Goal: Check status

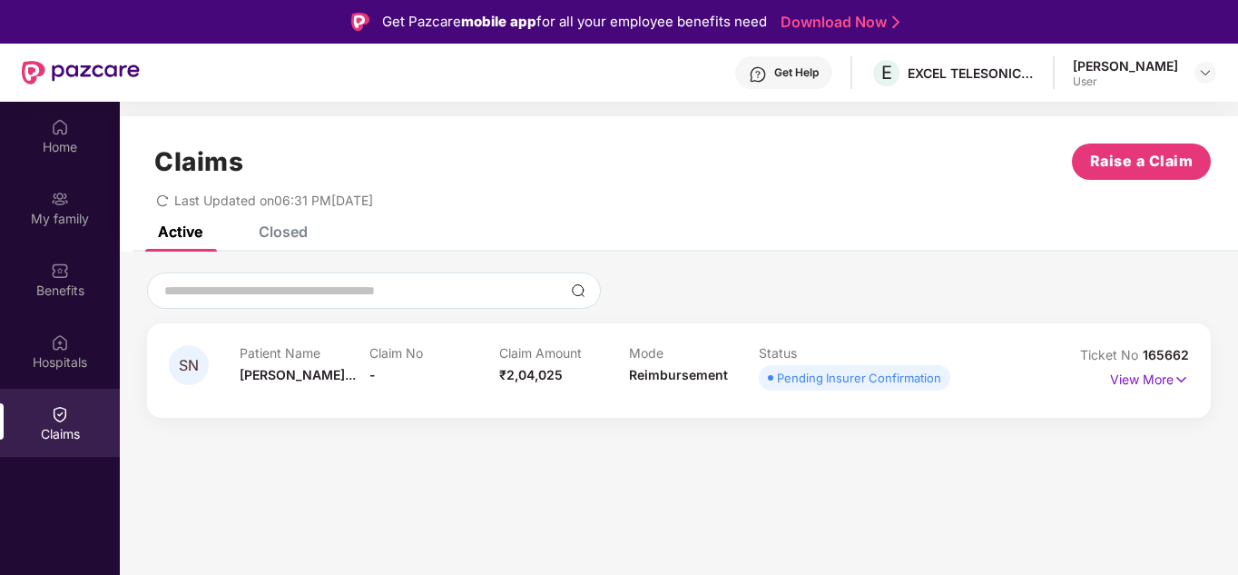
scroll to position [102, 0]
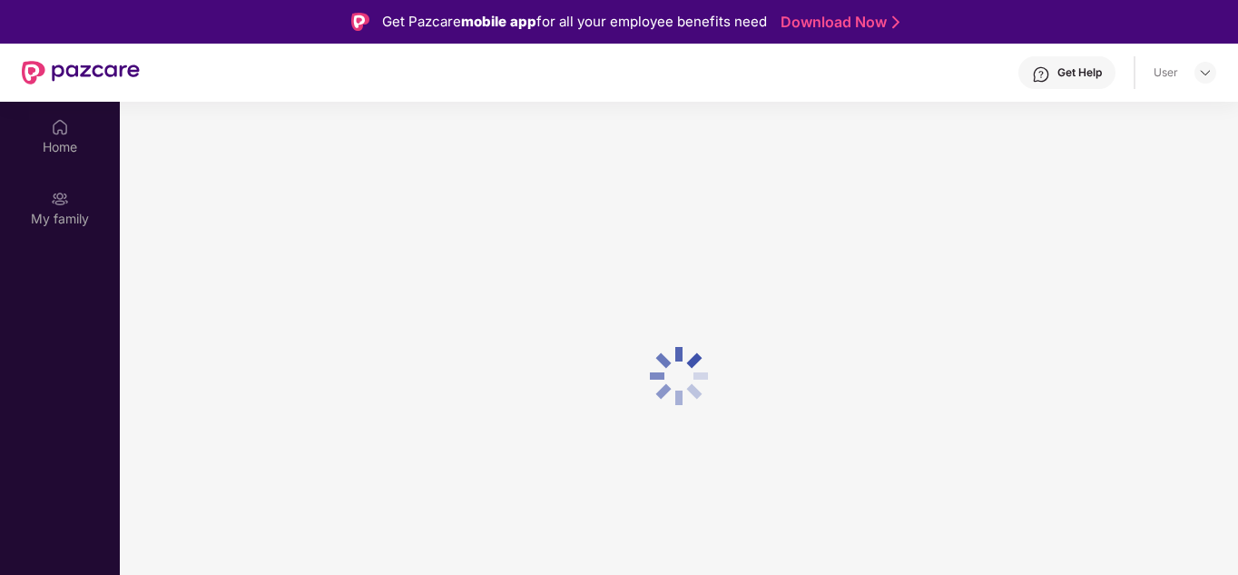
scroll to position [102, 0]
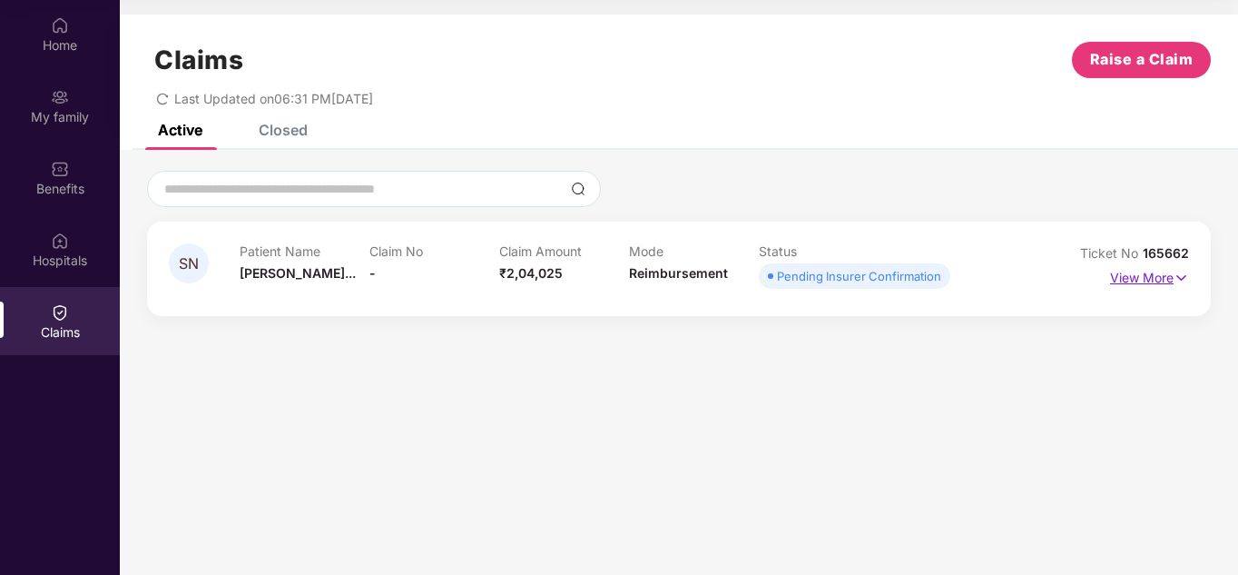
click at [1188, 281] on img at bounding box center [1181, 278] width 15 height 20
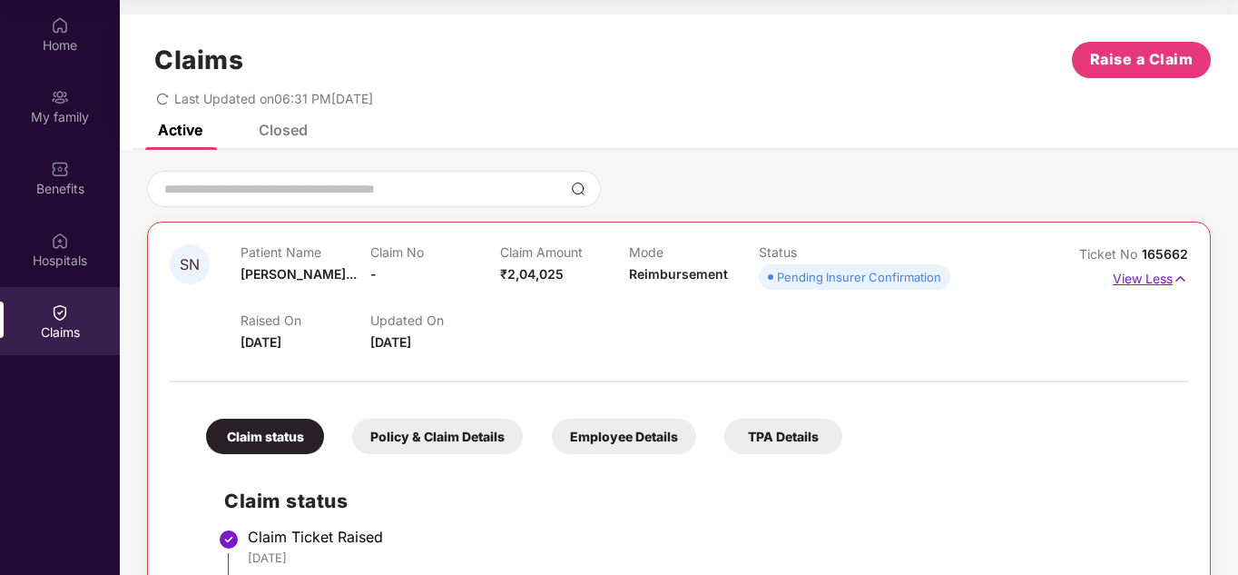
click at [1182, 281] on img at bounding box center [1180, 279] width 15 height 20
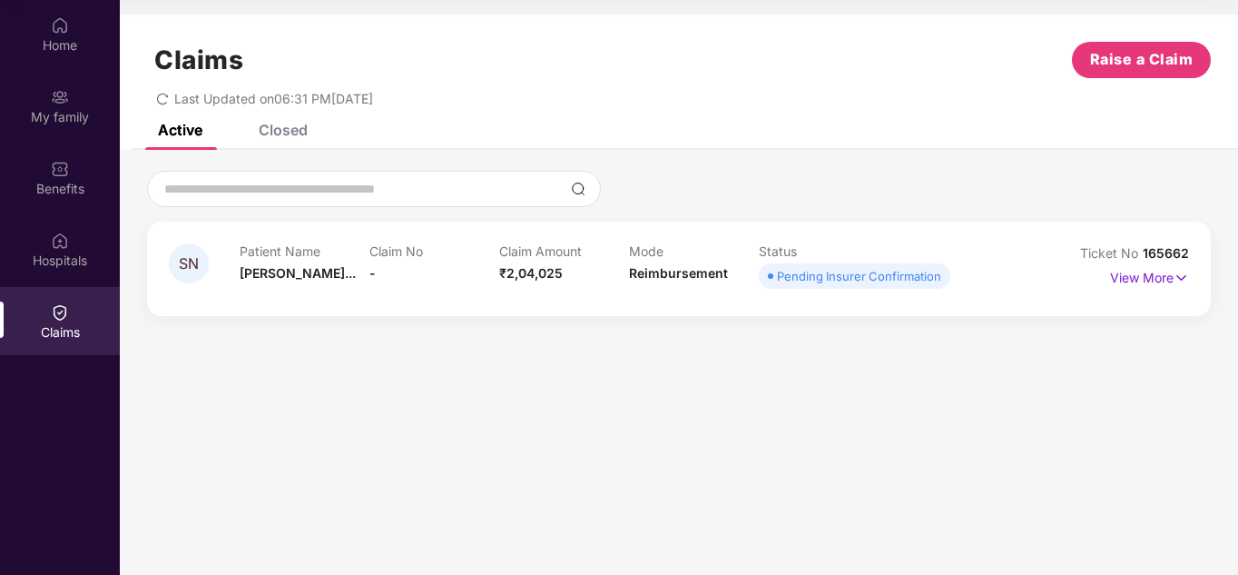
click at [38, 71] on div "Home My family Benefits Hospitals Claims" at bounding box center [60, 179] width 120 height 359
click at [64, 50] on div "Home" at bounding box center [60, 45] width 120 height 18
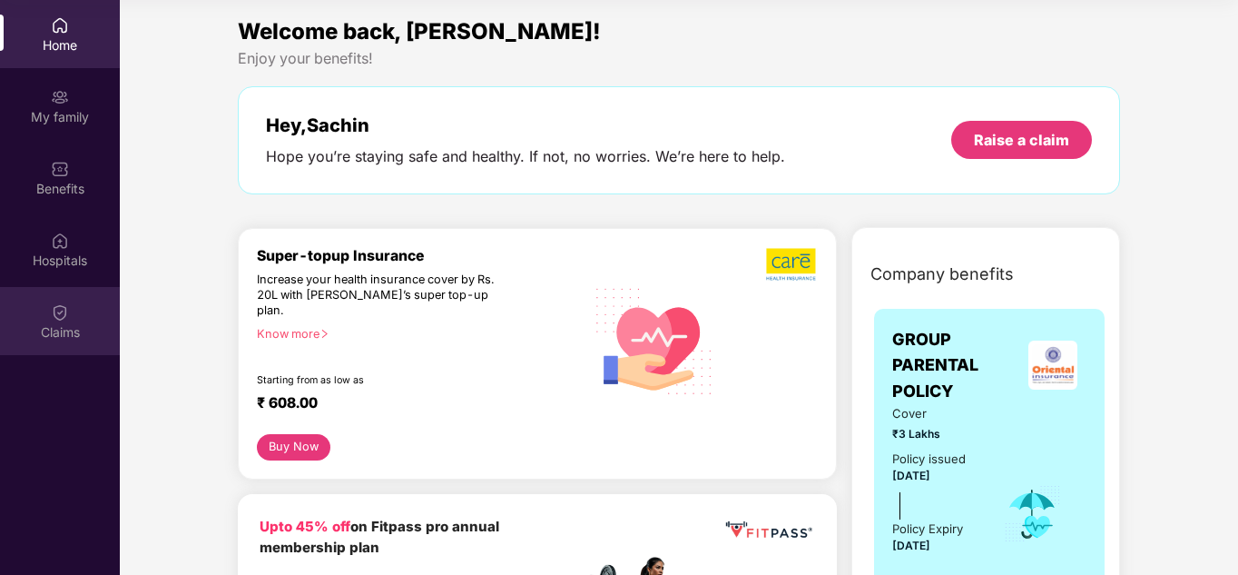
click at [95, 306] on div "Claims" at bounding box center [60, 321] width 120 height 68
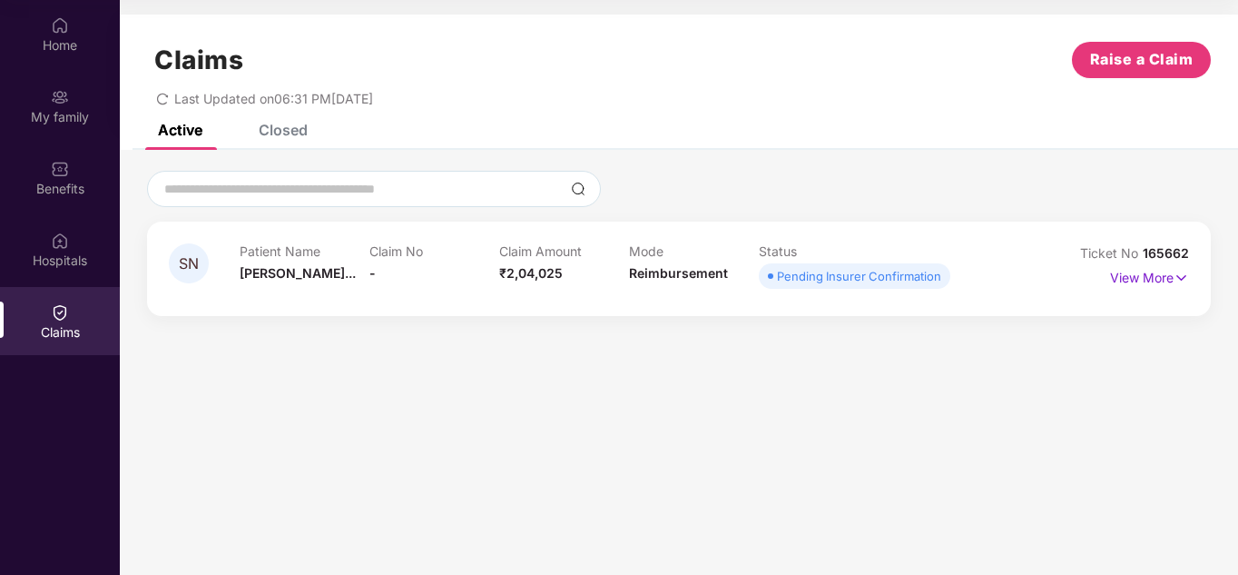
click at [780, 278] on div "Pending Insurer Confirmation" at bounding box center [859, 276] width 164 height 18
drag, startPoint x: 779, startPoint y: 276, endPoint x: 944, endPoint y: 269, distance: 165.4
click at [944, 269] on span "Pending Insurer Confirmation" at bounding box center [855, 275] width 192 height 25
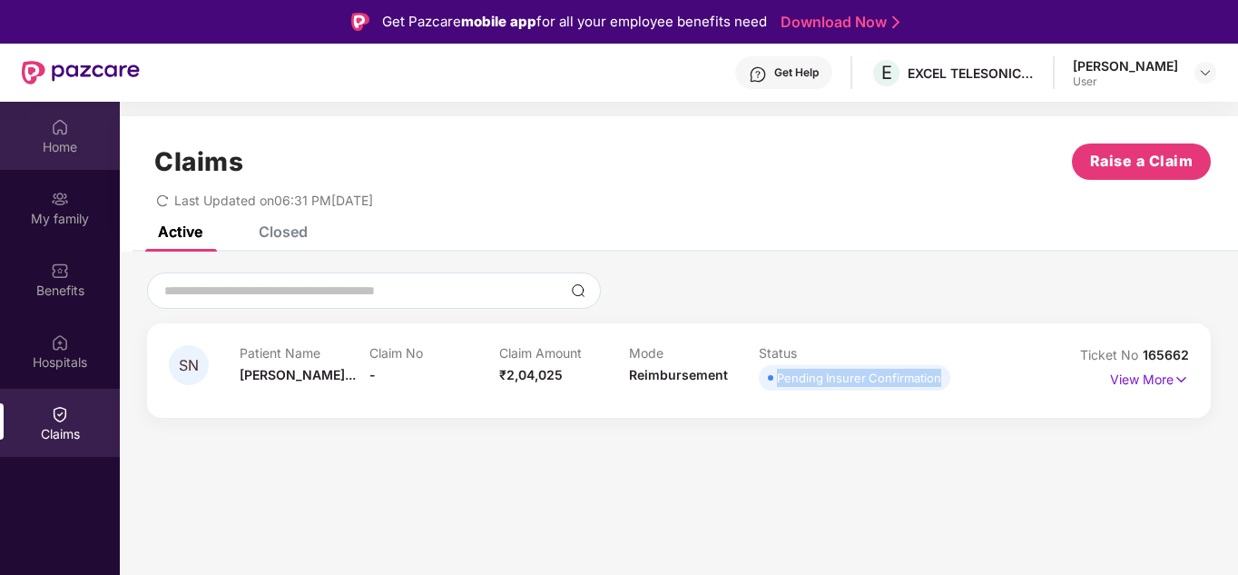
click at [57, 123] on img at bounding box center [60, 127] width 18 height 18
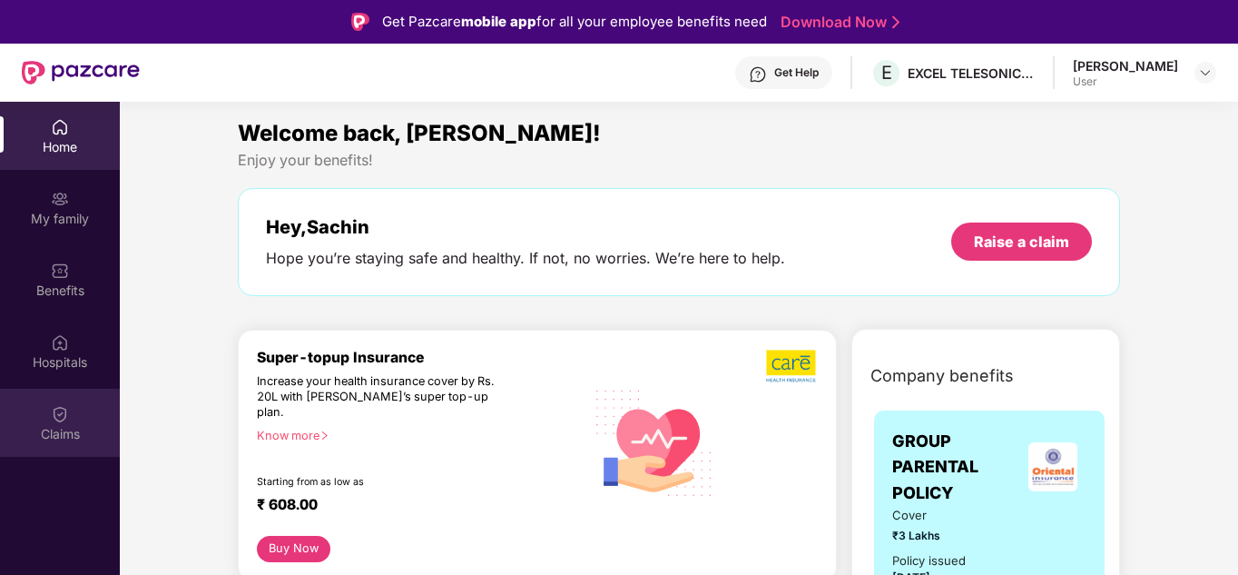
click at [61, 408] on img at bounding box center [60, 414] width 18 height 18
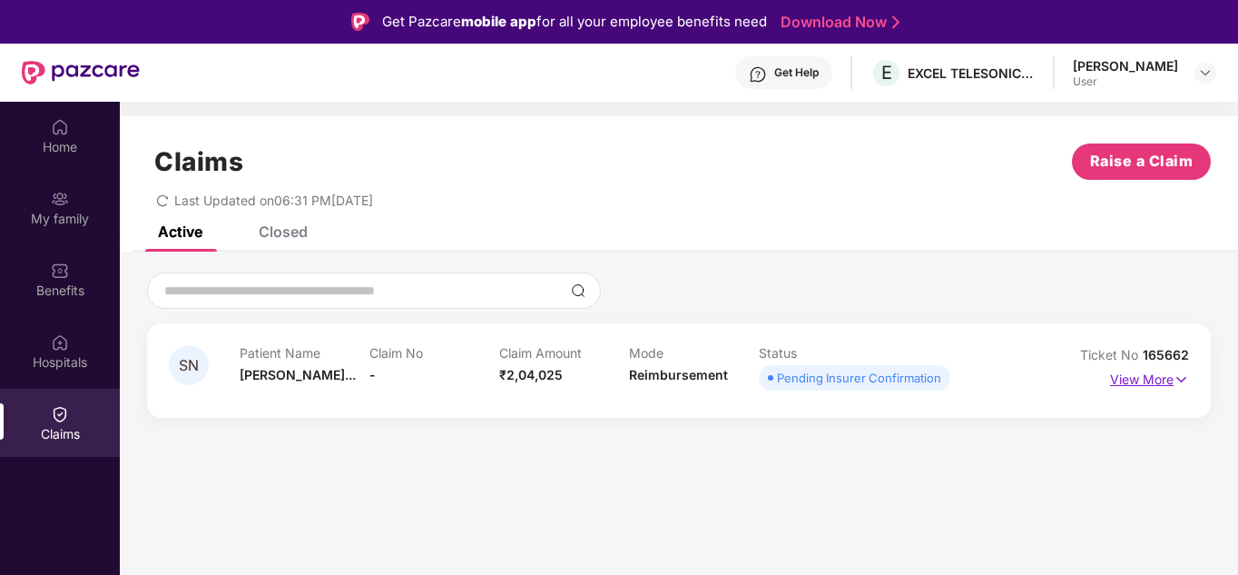
click at [1184, 380] on img at bounding box center [1181, 379] width 15 height 20
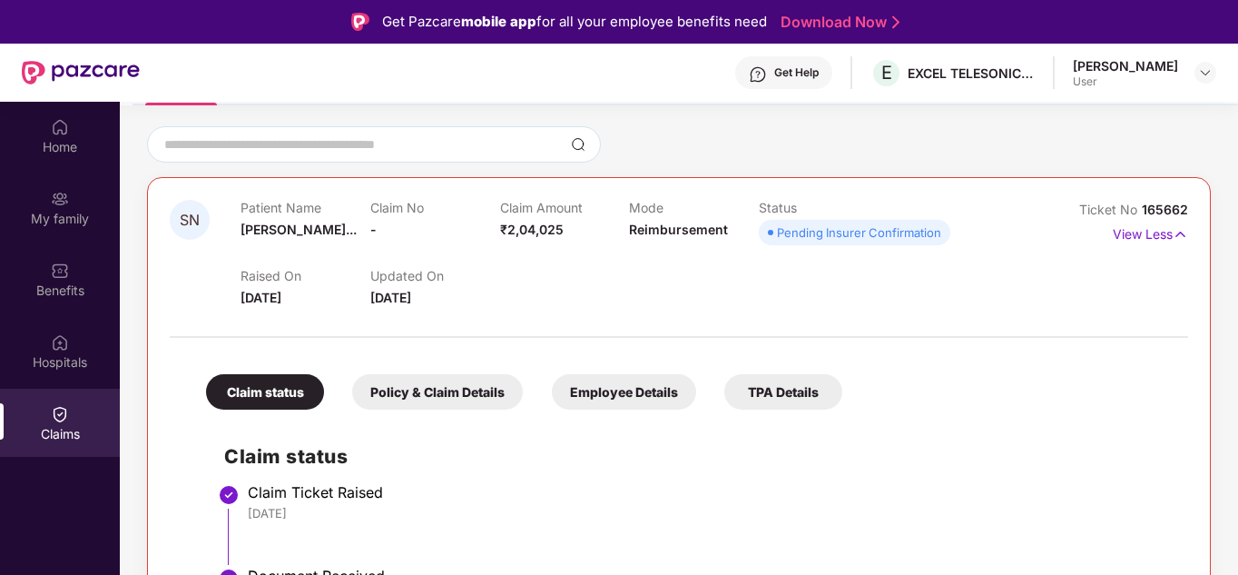
scroll to position [294, 0]
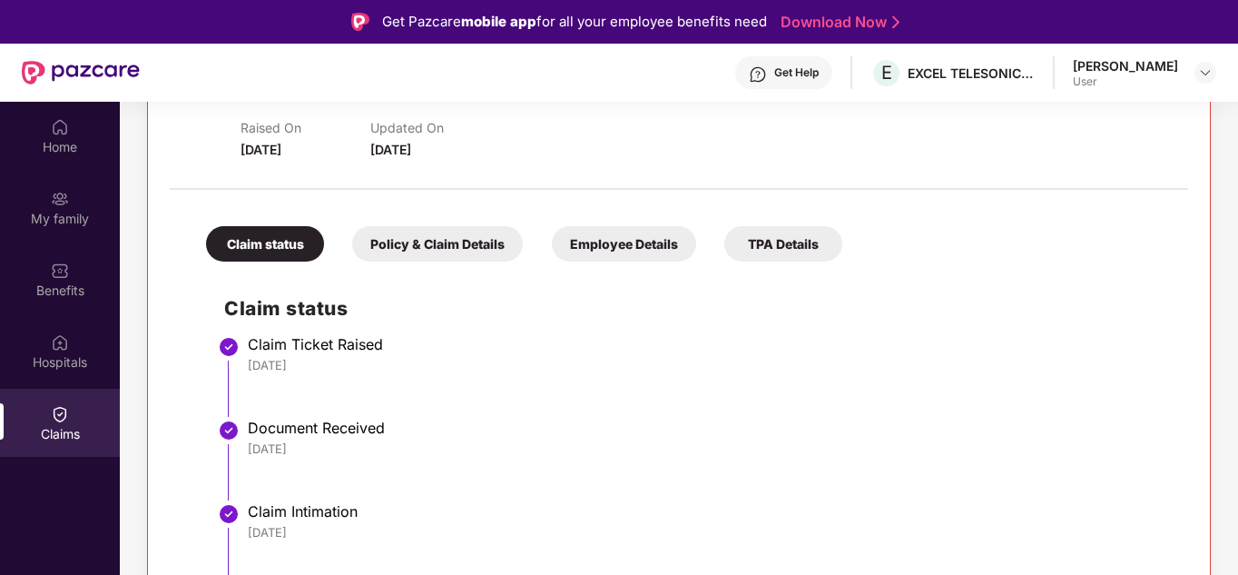
click at [465, 248] on div "Policy & Claim Details" at bounding box center [437, 243] width 171 height 35
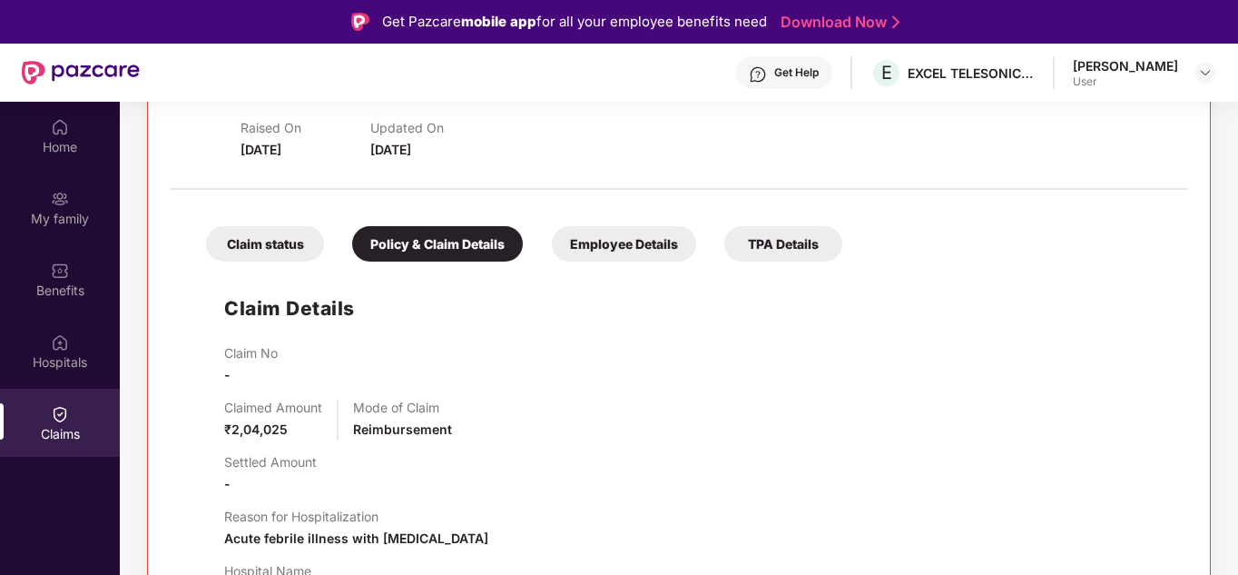
click at [625, 244] on div "Employee Details" at bounding box center [624, 243] width 144 height 35
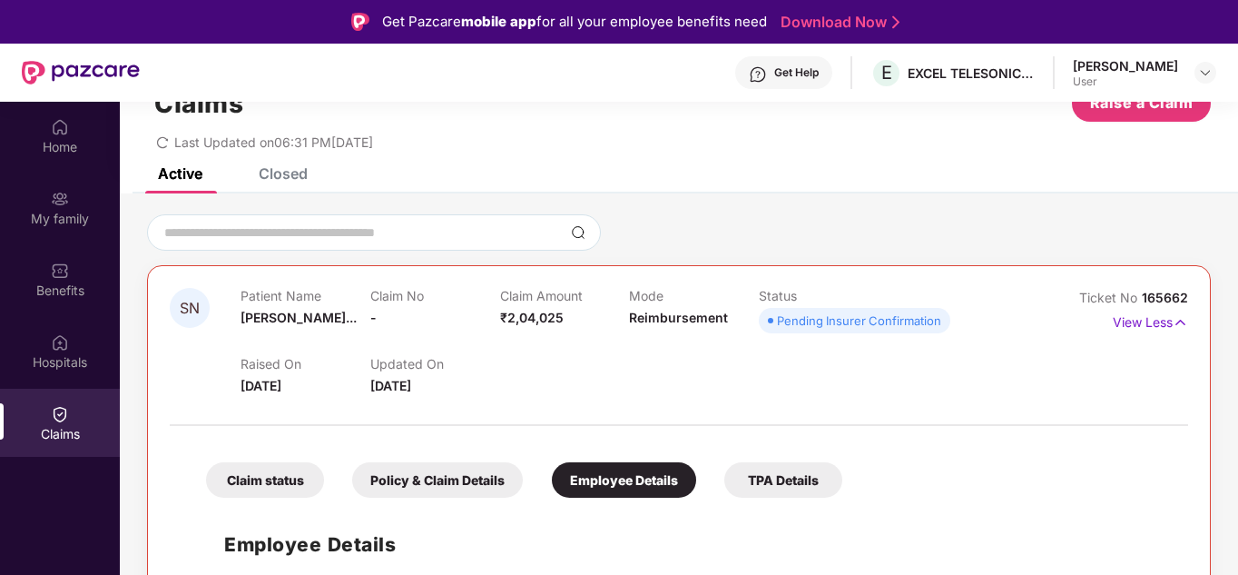
click at [802, 465] on div "TPA Details" at bounding box center [783, 479] width 118 height 35
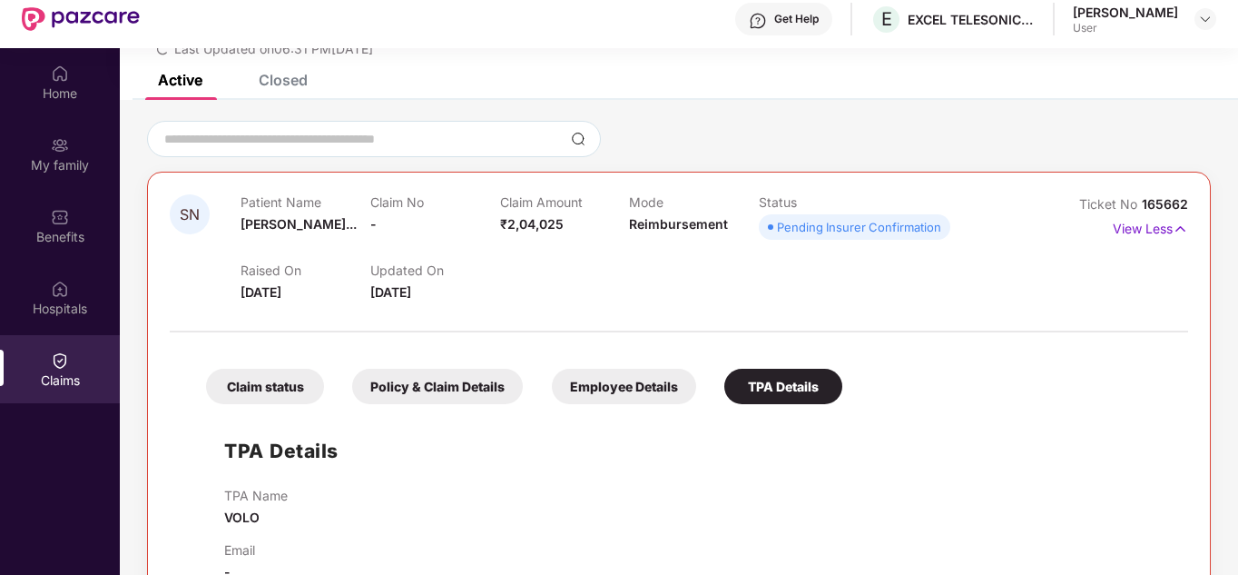
scroll to position [102, 0]
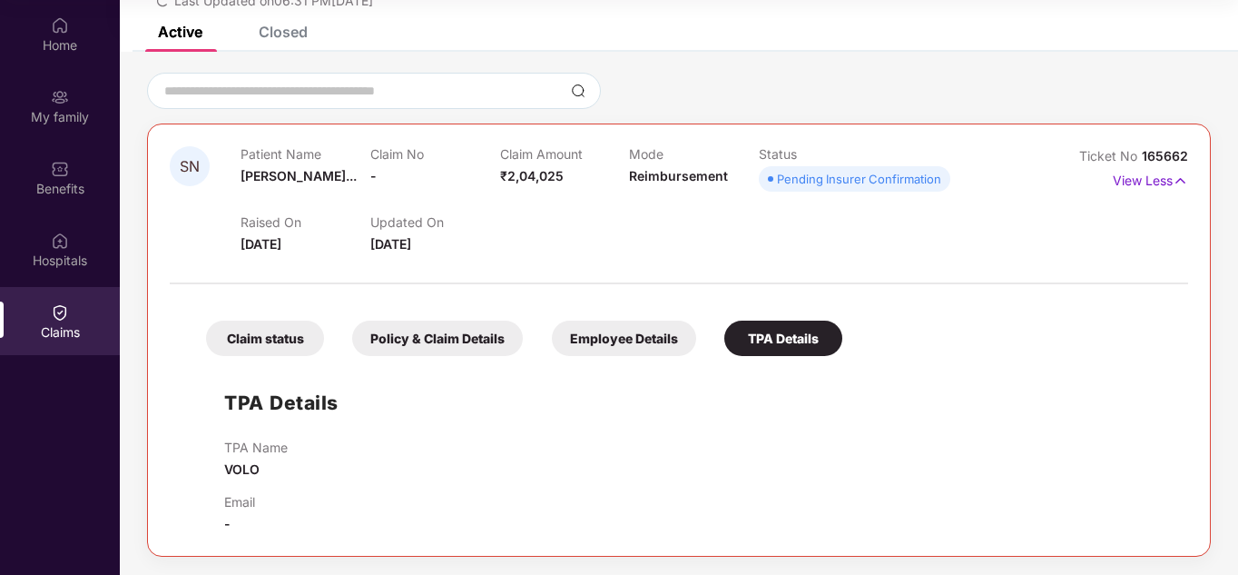
click at [264, 350] on div "Claim status" at bounding box center [265, 337] width 118 height 35
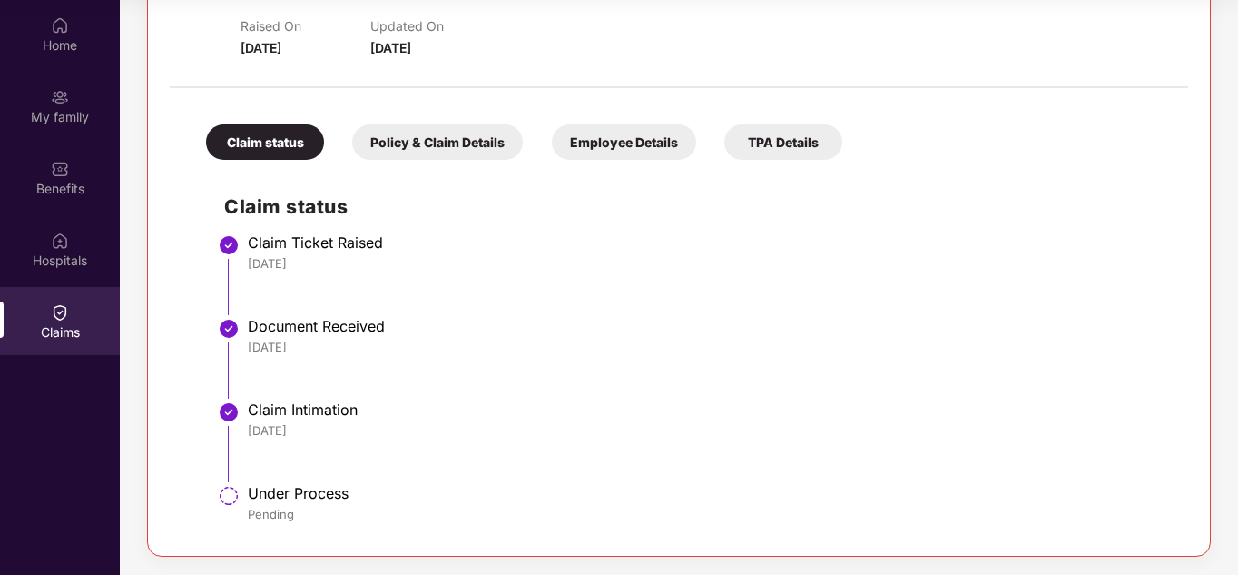
click at [413, 153] on div "Policy & Claim Details" at bounding box center [437, 141] width 171 height 35
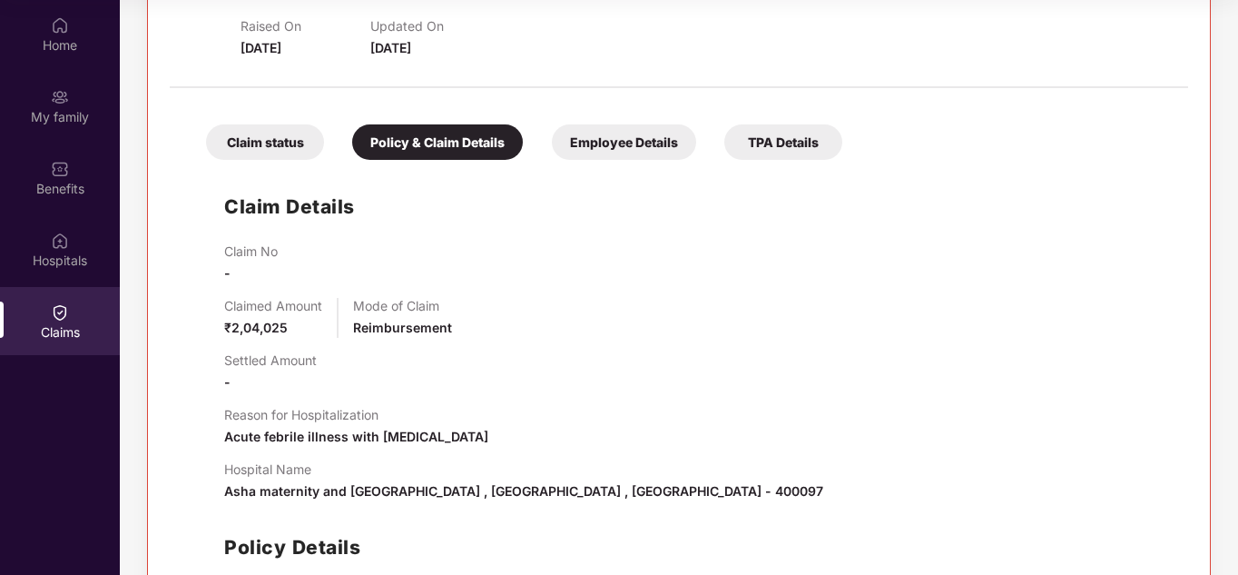
click at [624, 149] on div "Employee Details" at bounding box center [624, 141] width 144 height 35
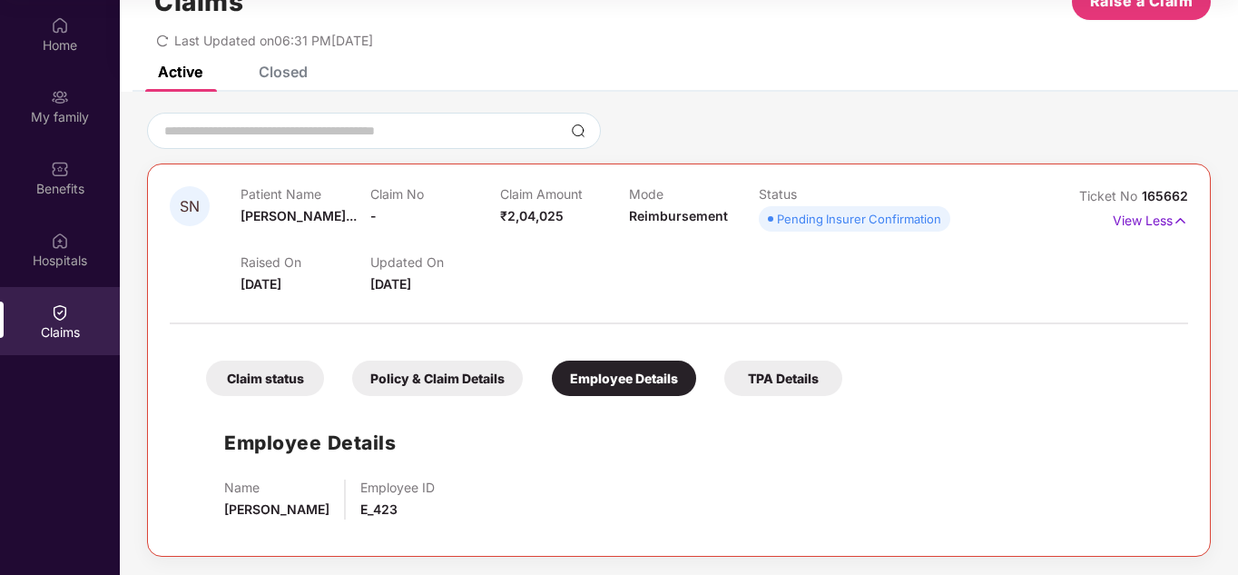
scroll to position [58, 0]
